Goal: Task Accomplishment & Management: Use online tool/utility

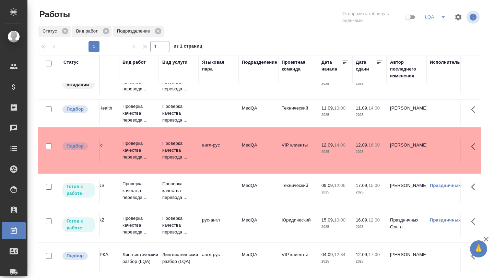
click at [232, 147] on td "англ-рус" at bounding box center [219, 151] width 40 height 24
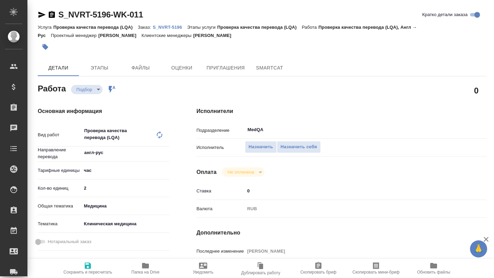
type textarea "x"
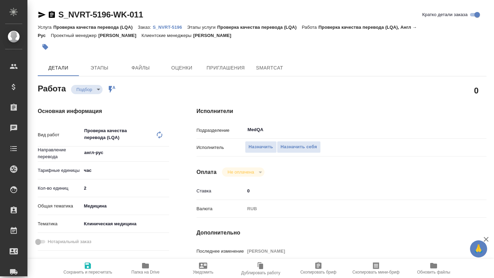
type textarea "x"
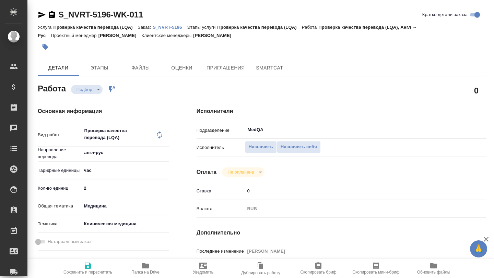
type textarea "x"
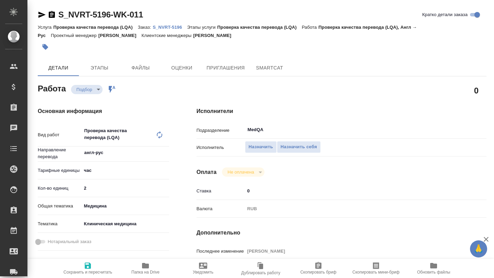
type textarea "x"
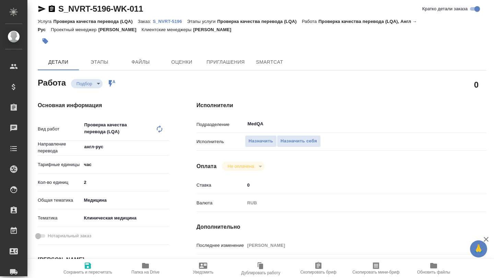
type textarea "x"
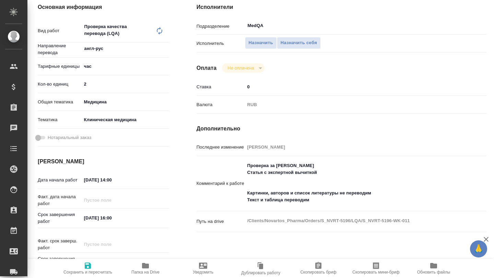
scroll to position [124, 0]
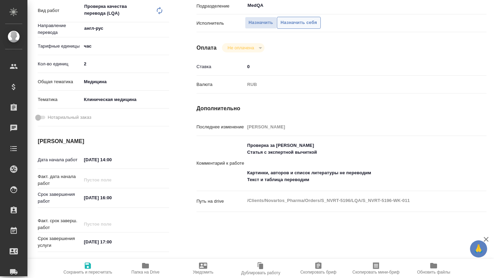
click at [285, 25] on span "Назначить себя" at bounding box center [299, 23] width 36 height 8
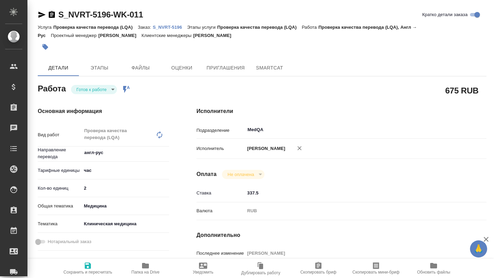
type textarea "x"
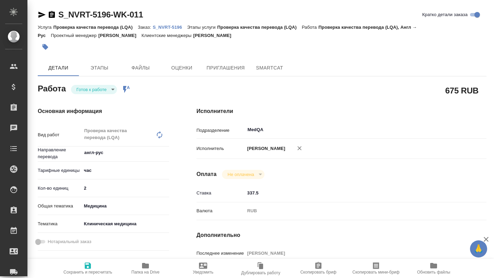
type textarea "x"
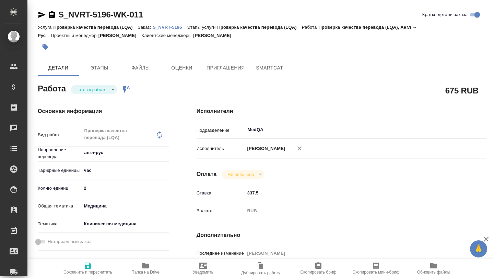
type textarea "x"
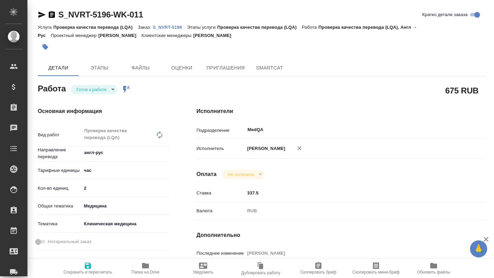
type textarea "x"
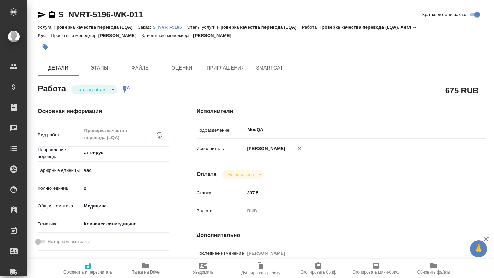
type textarea "x"
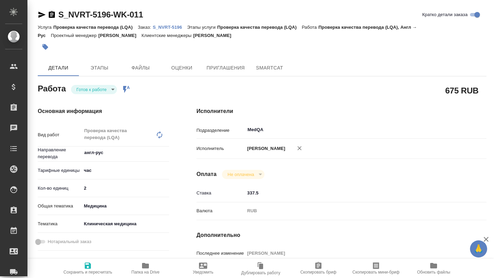
type textarea "x"
